Goal: Find specific page/section: Find specific page/section

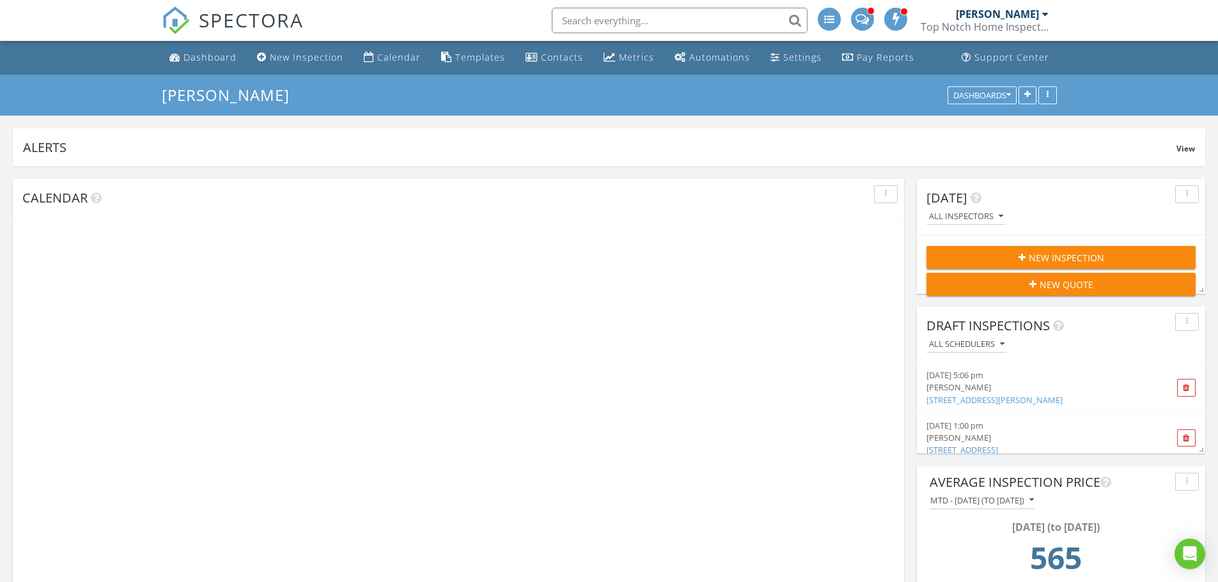
scroll to position [339, 389]
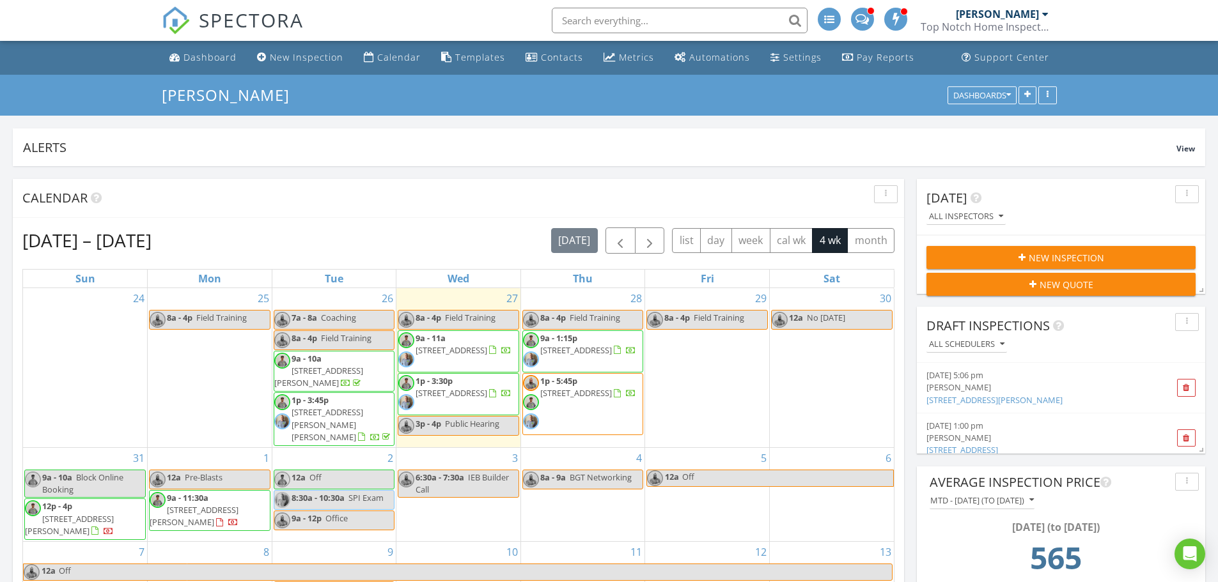
click at [649, 25] on input "text" at bounding box center [680, 21] width 256 height 26
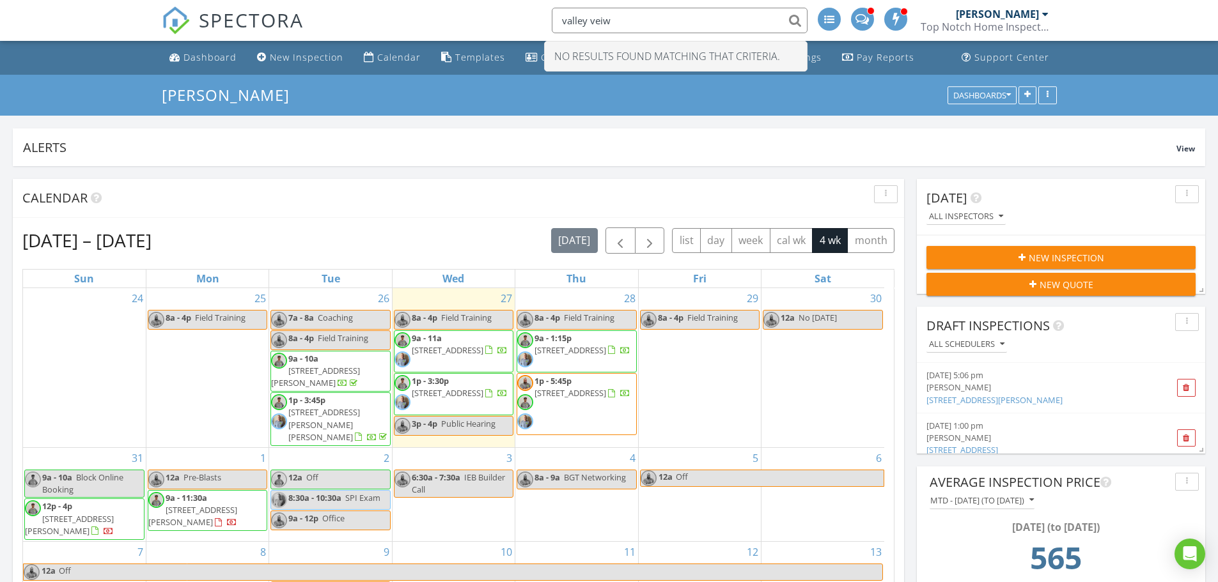
click at [561, 22] on input "valley veiw" at bounding box center [680, 21] width 256 height 26
click at [793, 15] on input "179 valley veiw" at bounding box center [680, 21] width 256 height 26
click at [791, 24] on input "179 valley veiw" at bounding box center [680, 21] width 256 height 26
click at [638, 31] on input "179 valley veiw" at bounding box center [680, 21] width 256 height 26
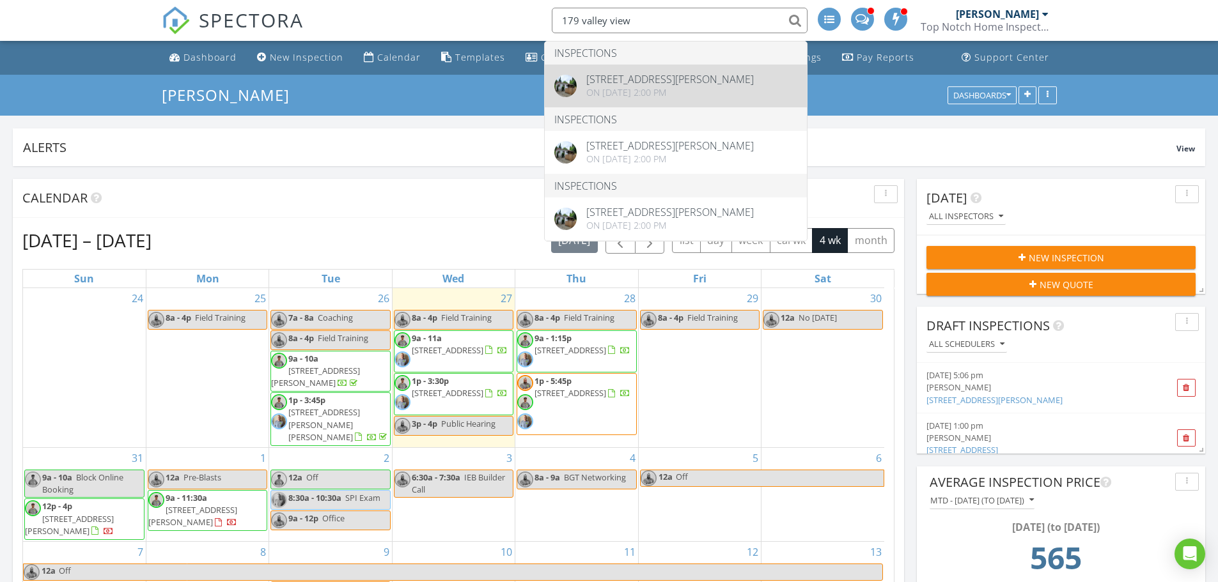
type input "179 valley view"
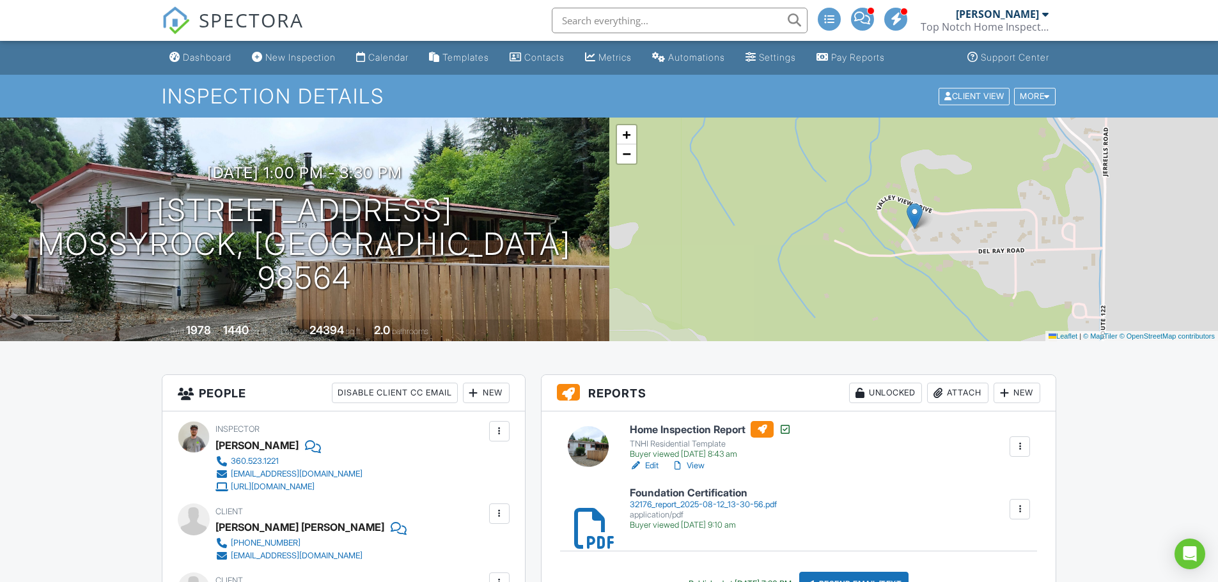
click at [669, 501] on div "32176_report_2025-08-12_13-30-56.pdf" at bounding box center [703, 505] width 147 height 10
